Goal: Task Accomplishment & Management: Manage account settings

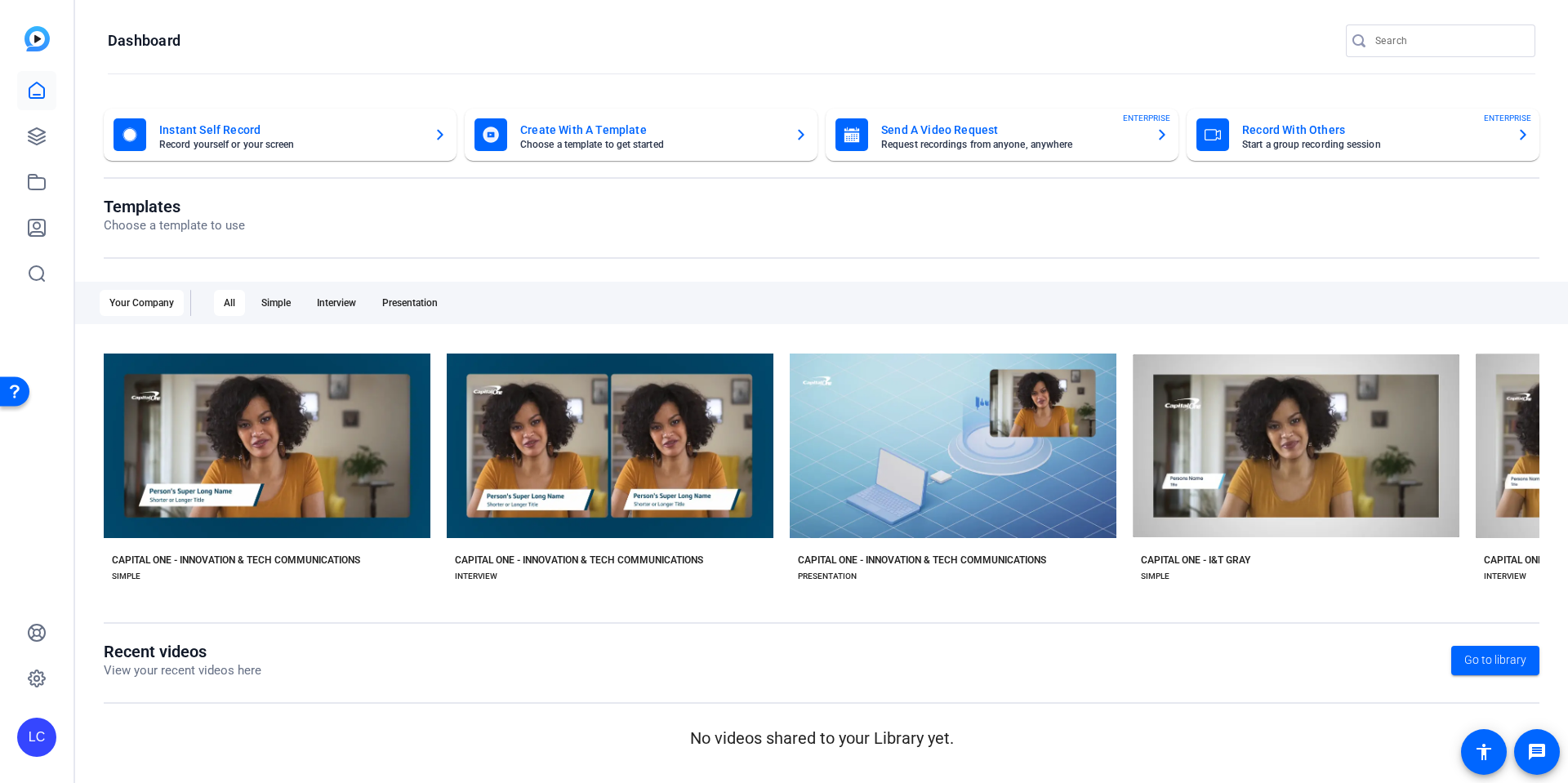
click at [1519, 131] on icon "button" at bounding box center [1523, 135] width 13 height 20
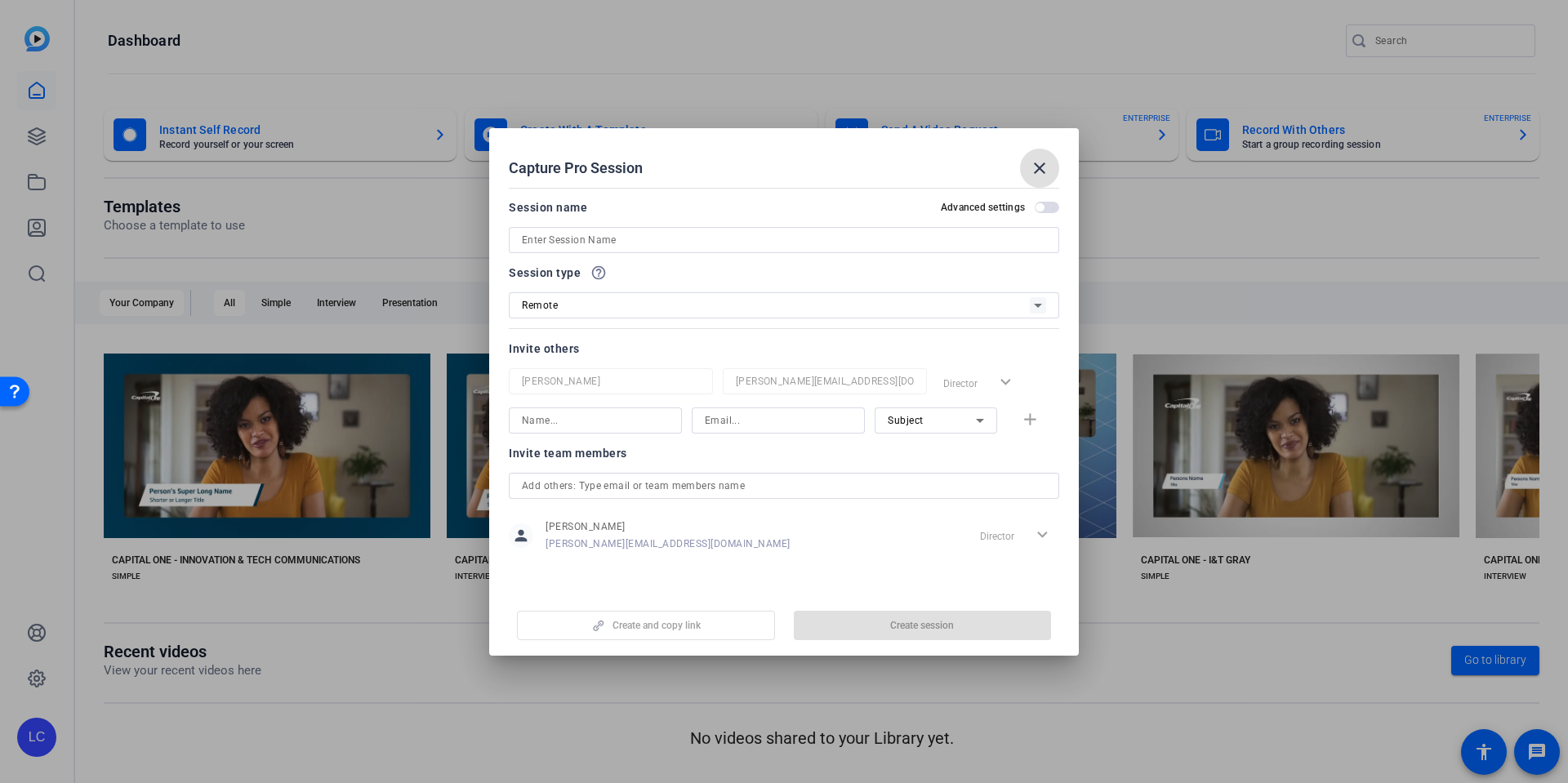
click at [734, 233] on input at bounding box center [784, 240] width 524 height 20
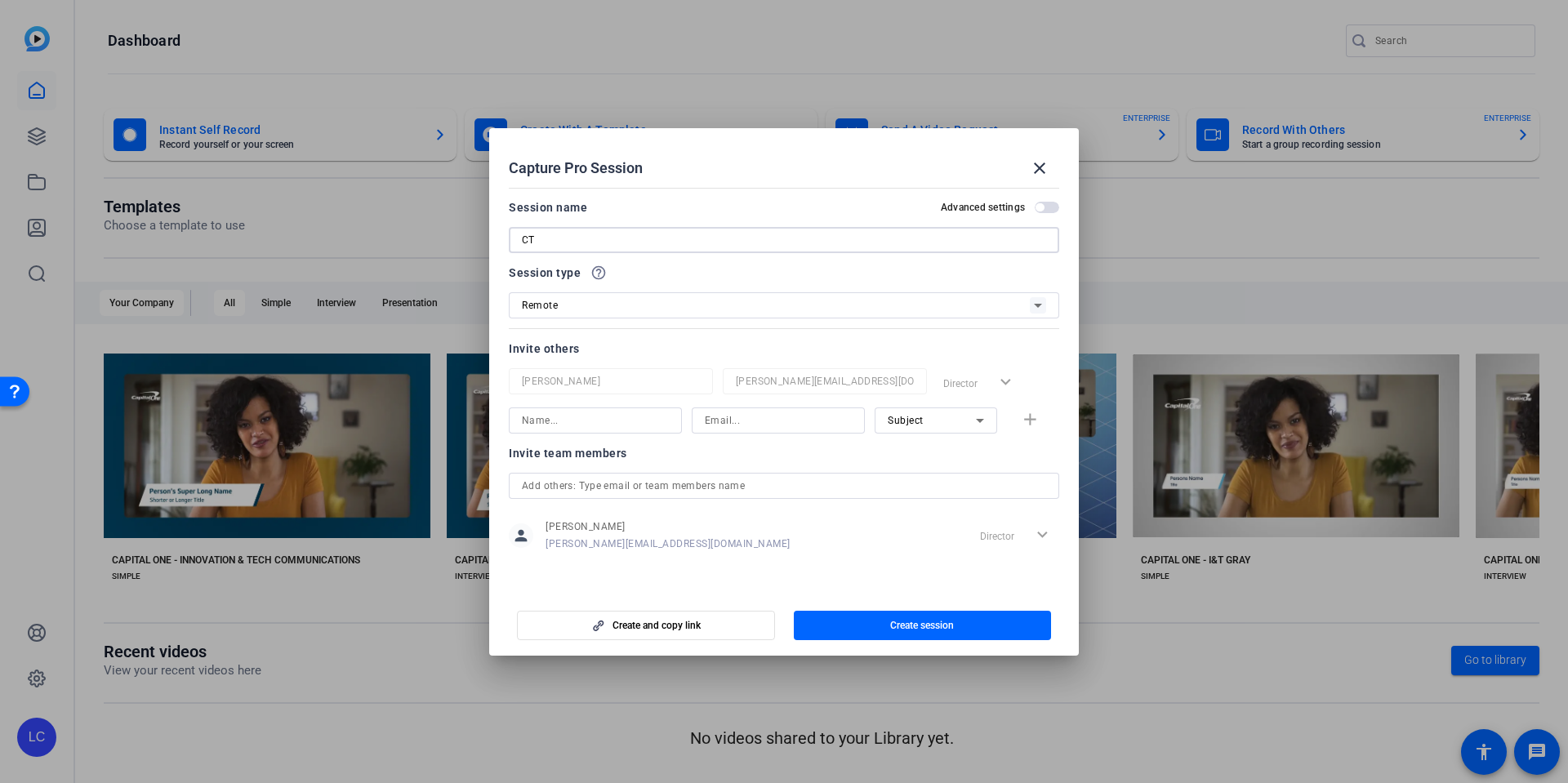
type input "C"
click at [524, 241] on input "Q3 Newsletter" at bounding box center [784, 240] width 524 height 20
click at [693, 238] on input "[CT+ 2025] Q3 Newsletter" at bounding box center [784, 240] width 524 height 20
type input "[CT+ 2025] Q3 Newsletter"
click at [871, 454] on div "Invite team members" at bounding box center [784, 454] width 551 height 20
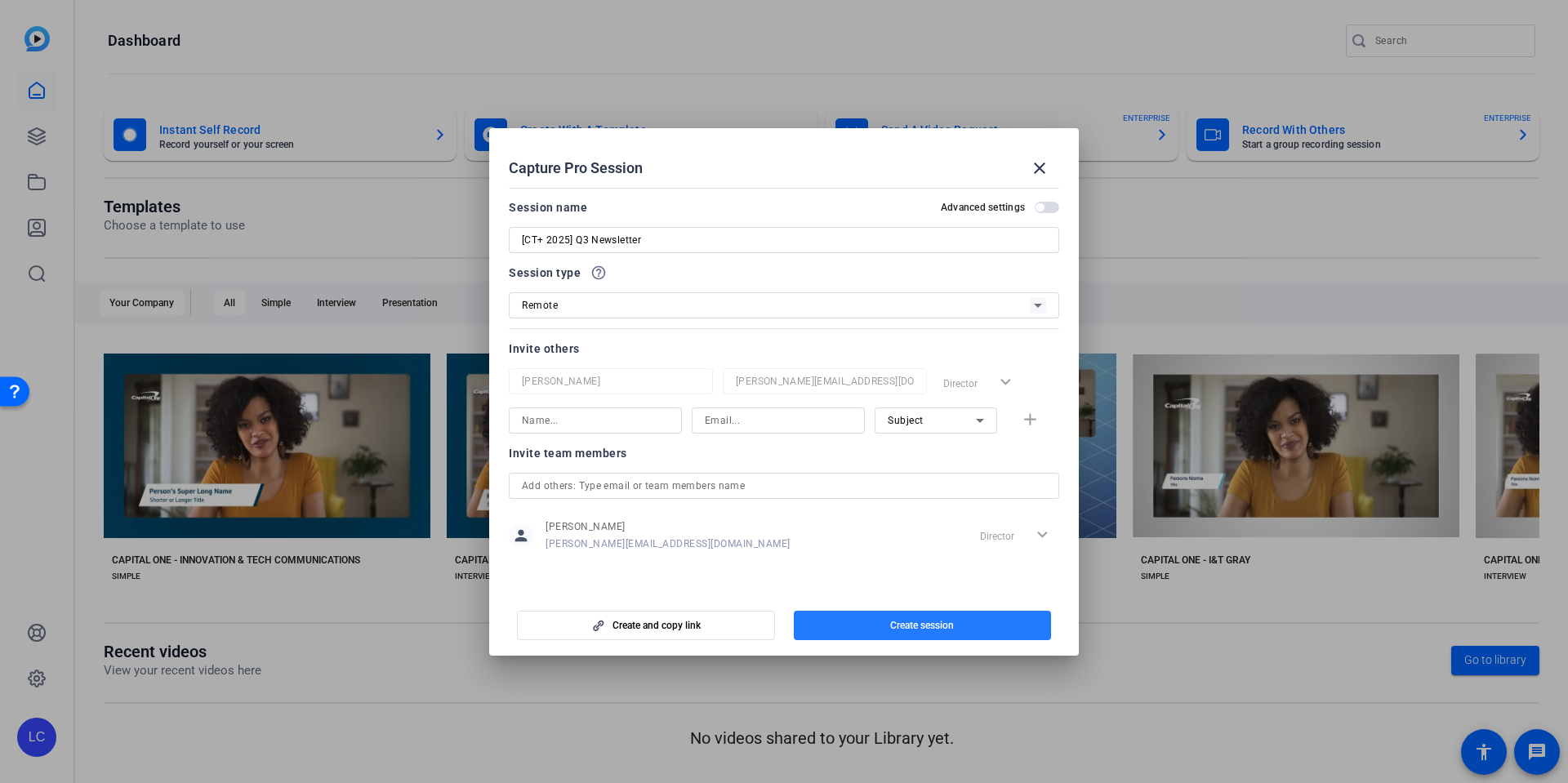
click at [890, 625] on span "Create session" at bounding box center [922, 625] width 64 height 13
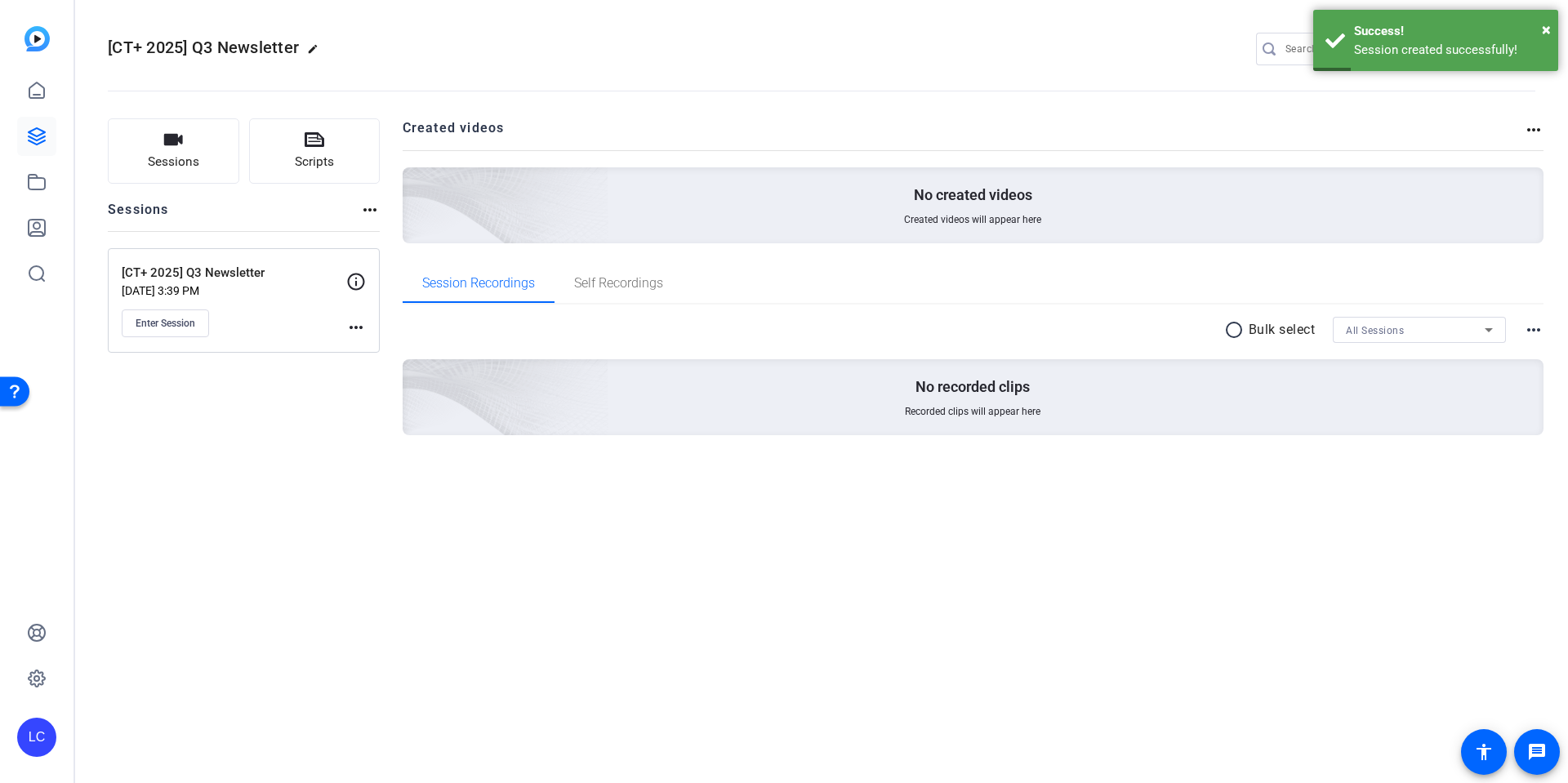
click at [353, 329] on mat-icon "more_horiz" at bounding box center [356, 328] width 20 height 20
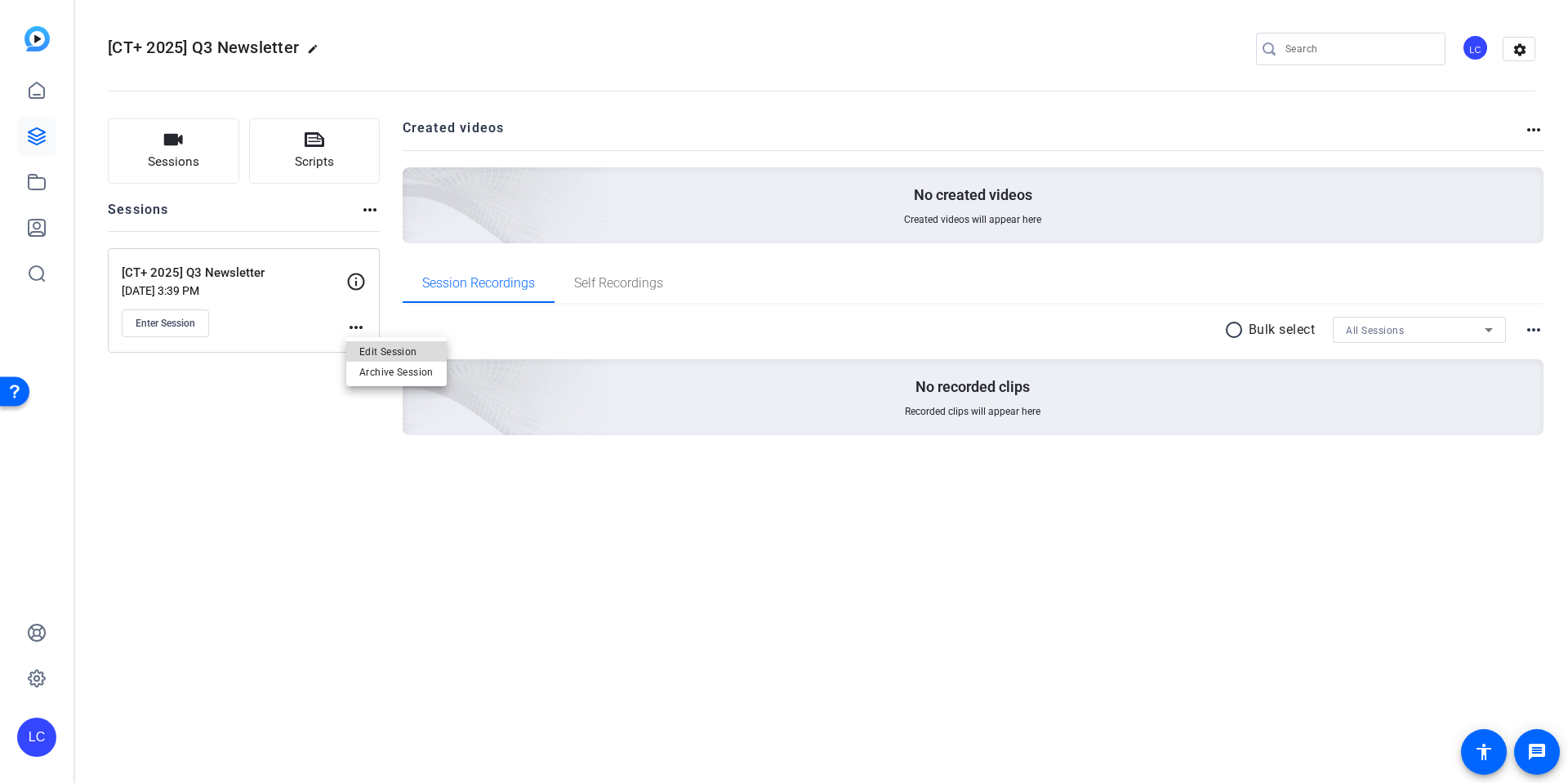
click at [370, 352] on span "Edit Session" at bounding box center [396, 351] width 74 height 20
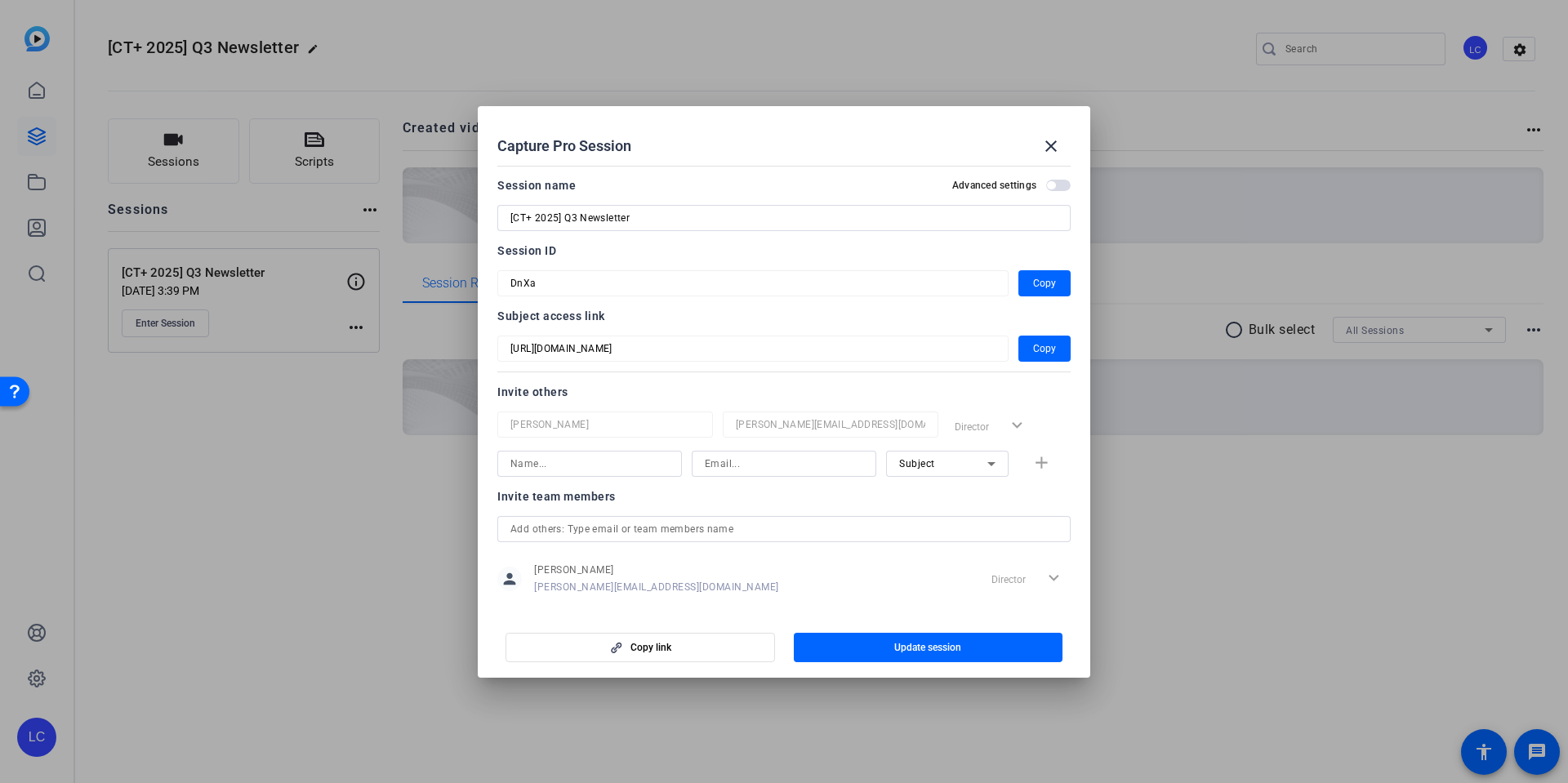
click at [620, 463] on input at bounding box center [589, 464] width 159 height 20
type input "raji"
drag, startPoint x: 524, startPoint y: 459, endPoint x: 490, endPoint y: 458, distance: 34.0
click at [489, 458] on mat-dialog-content "Session name Advanced settings [CT+ 2025] Q3 Newsletter Session ID DnXa Copy Su…" at bounding box center [783, 386] width 612 height 454
click at [679, 495] on openreel-capture-pro-session-invite-users "Invite others [PERSON_NAME] [PERSON_NAME][EMAIL_ADDRESS][DOMAIN_NAME] Director …" at bounding box center [784, 507] width 574 height 250
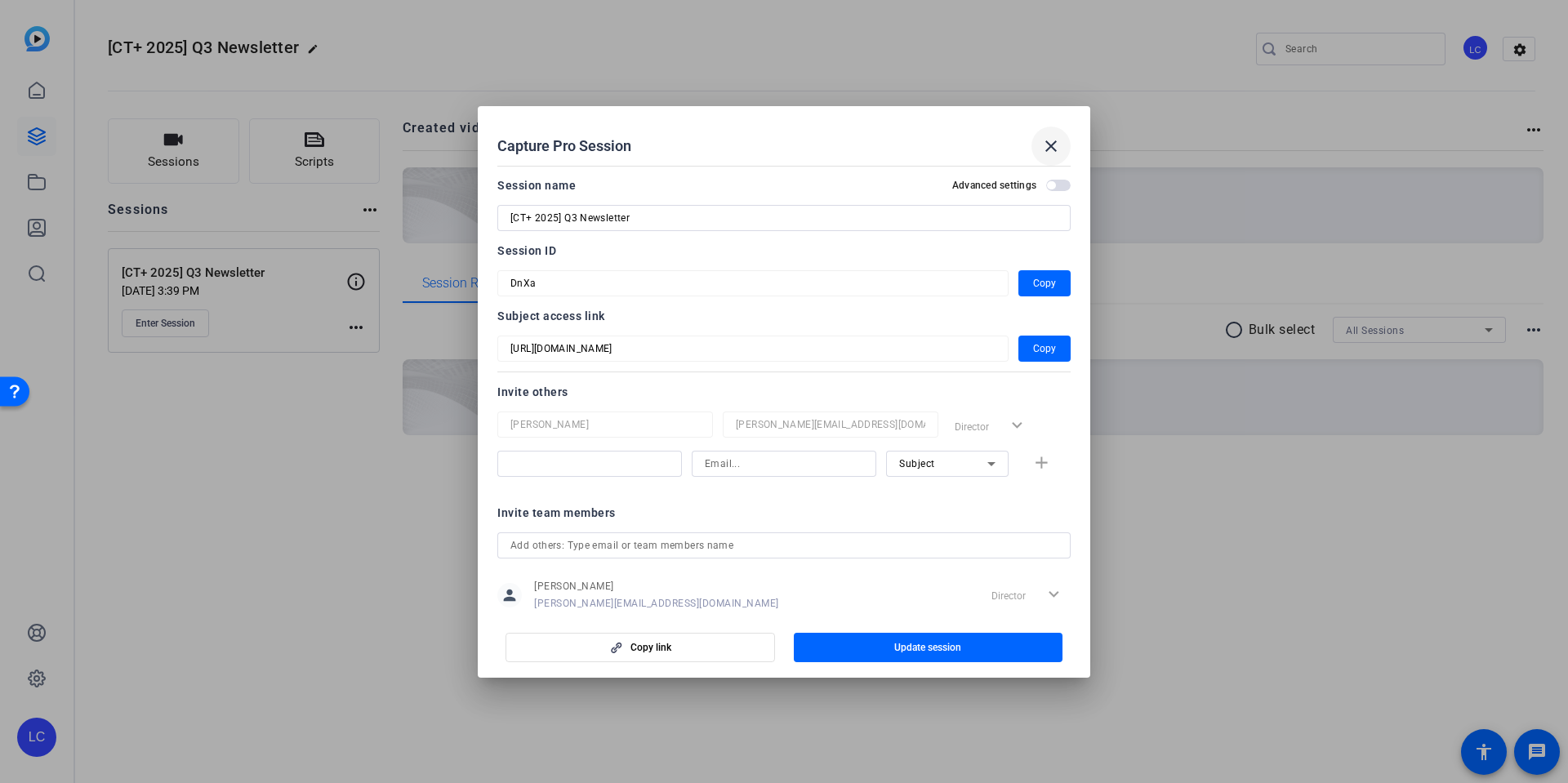
click at [1054, 152] on mat-icon "close" at bounding box center [1051, 146] width 20 height 20
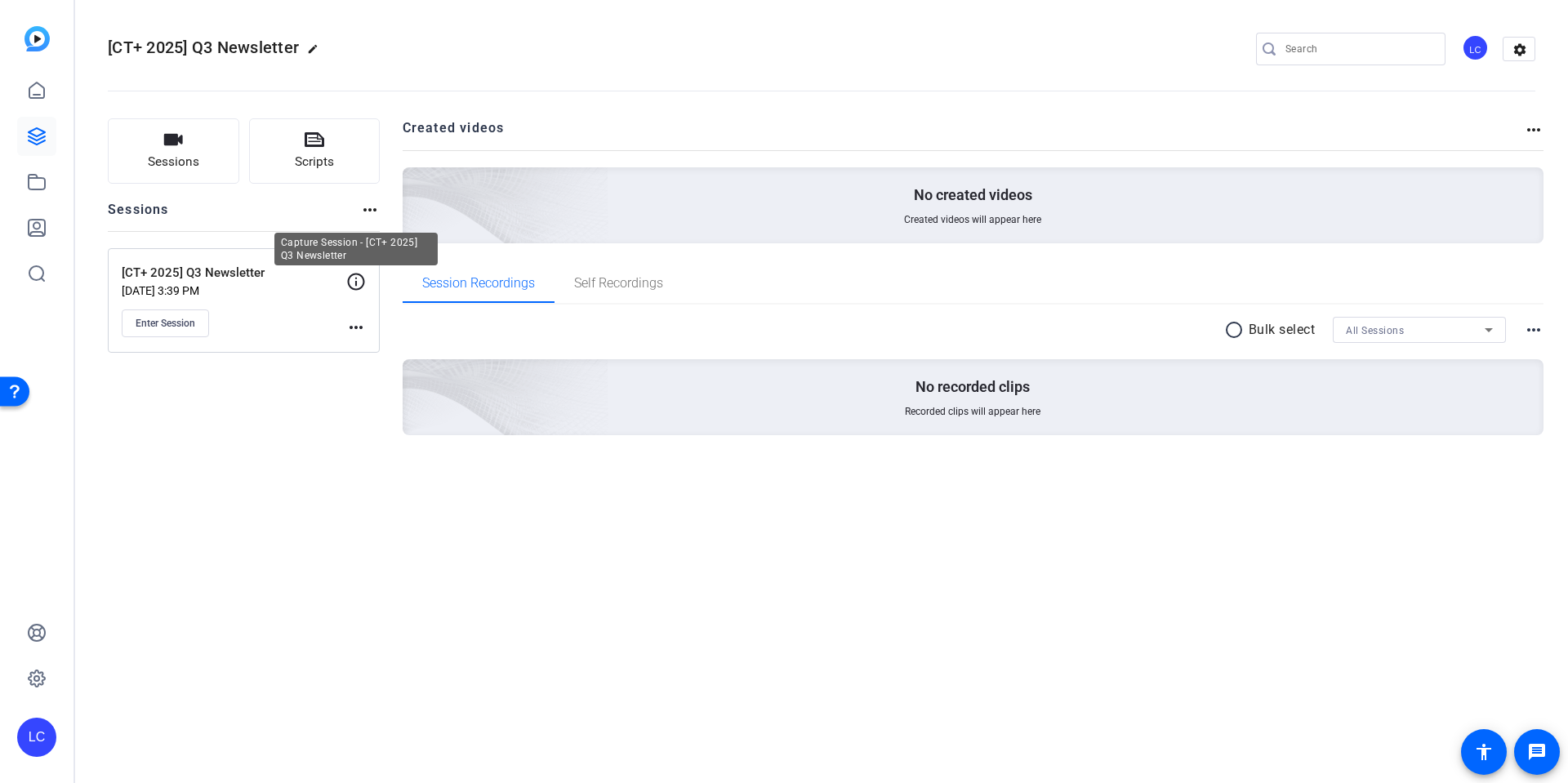
click at [358, 287] on icon at bounding box center [356, 282] width 20 height 20
click at [356, 283] on icon at bounding box center [356, 281] width 17 height 17
click at [360, 325] on mat-icon "more_horiz" at bounding box center [356, 328] width 20 height 20
click at [381, 352] on span "Edit Session" at bounding box center [396, 351] width 74 height 20
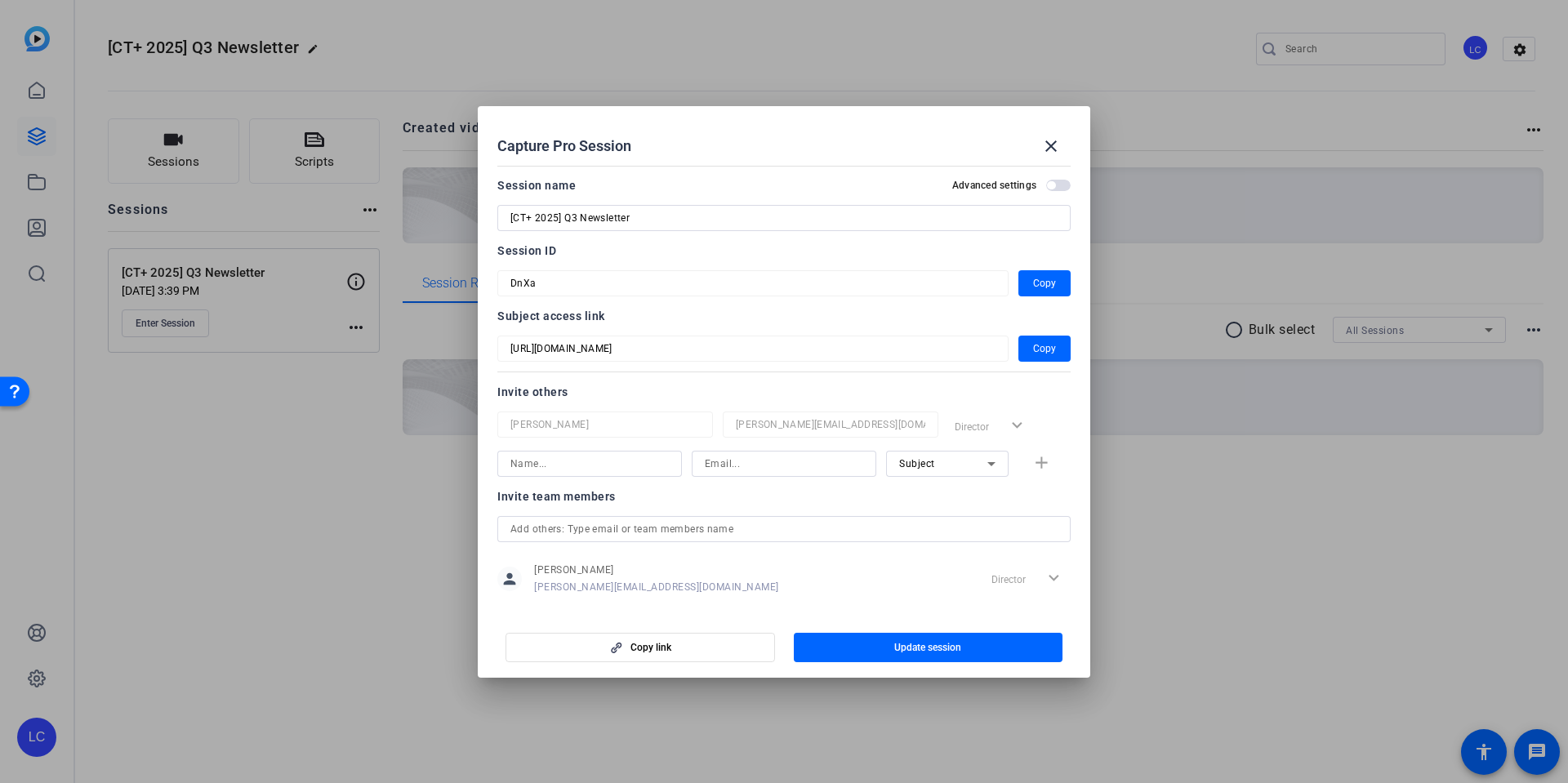
scroll to position [21, 0]
